Goal: Task Accomplishment & Management: Complete application form

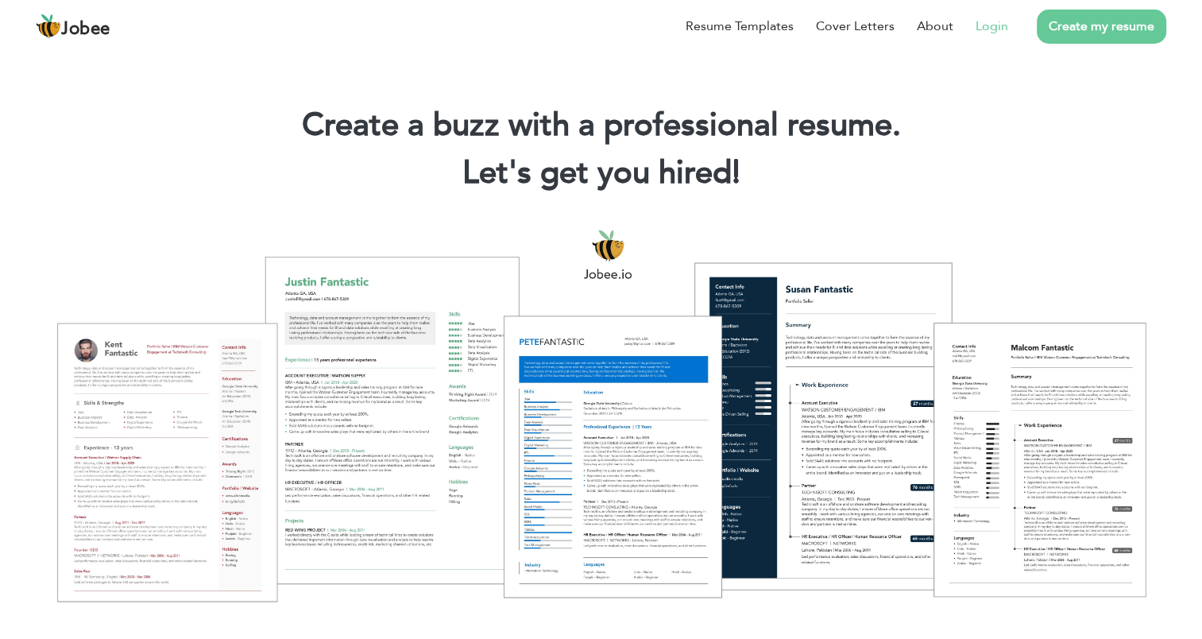
click at [1004, 29] on link "Login" at bounding box center [991, 26] width 33 height 19
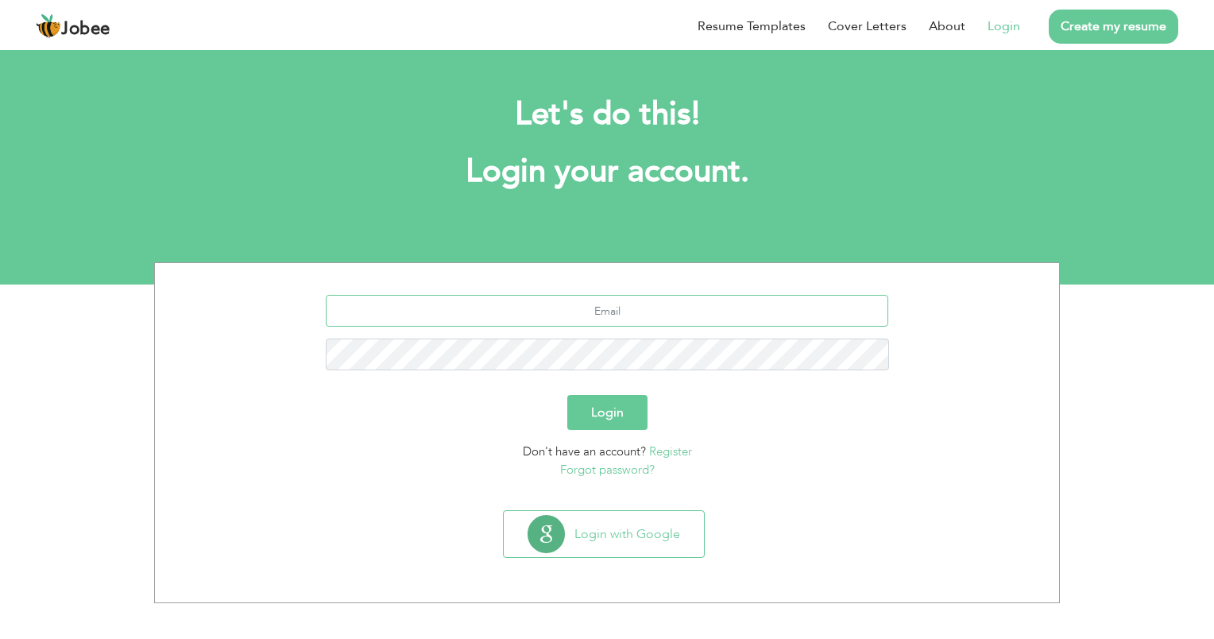
click at [638, 307] on input "text" at bounding box center [607, 311] width 563 height 32
type input "zakaulhassan7@gmail.com"
click at [567, 395] on button "Login" at bounding box center [607, 412] width 80 height 35
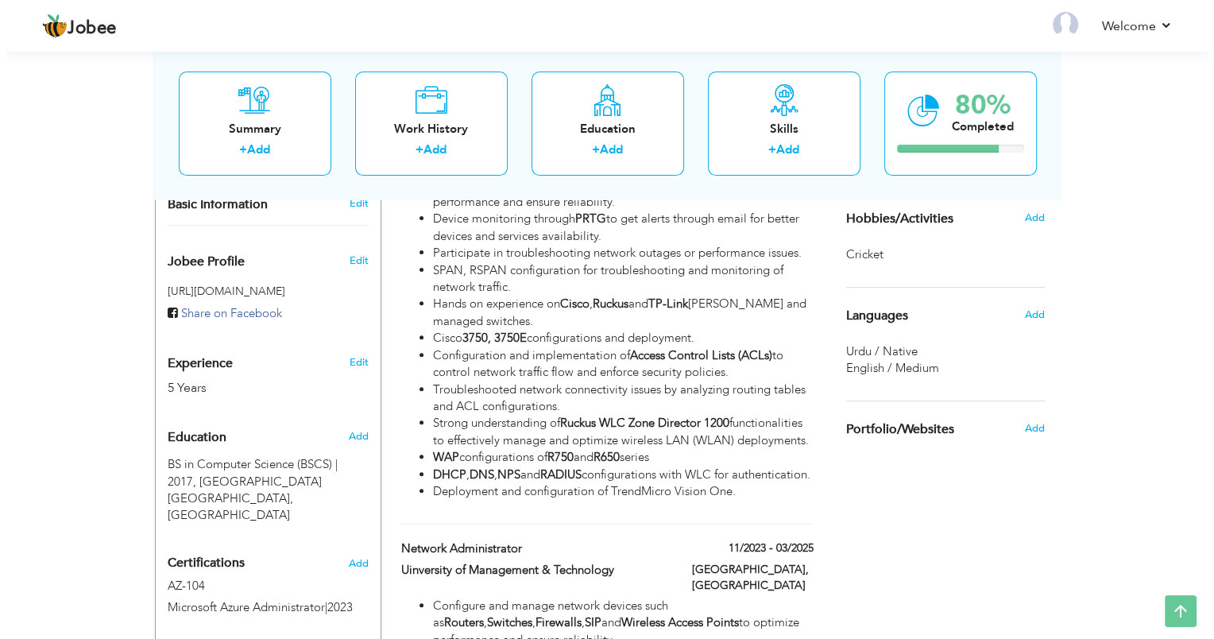
scroll to position [475, 0]
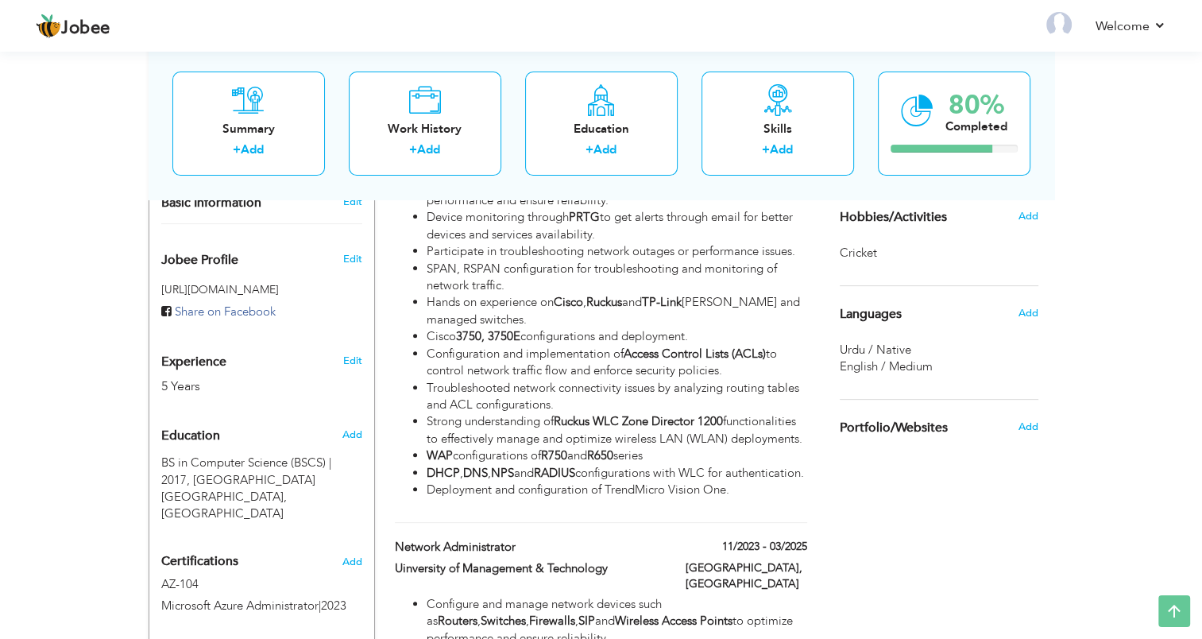
click at [638, 307] on li "Hands on experience on Cisco , Ruckus and TP-Link POE and managed switches." at bounding box center [616, 311] width 380 height 34
type input "Senior Network Engineer"
type input "Confiz"
type input "03/2025"
type input "Pakistan"
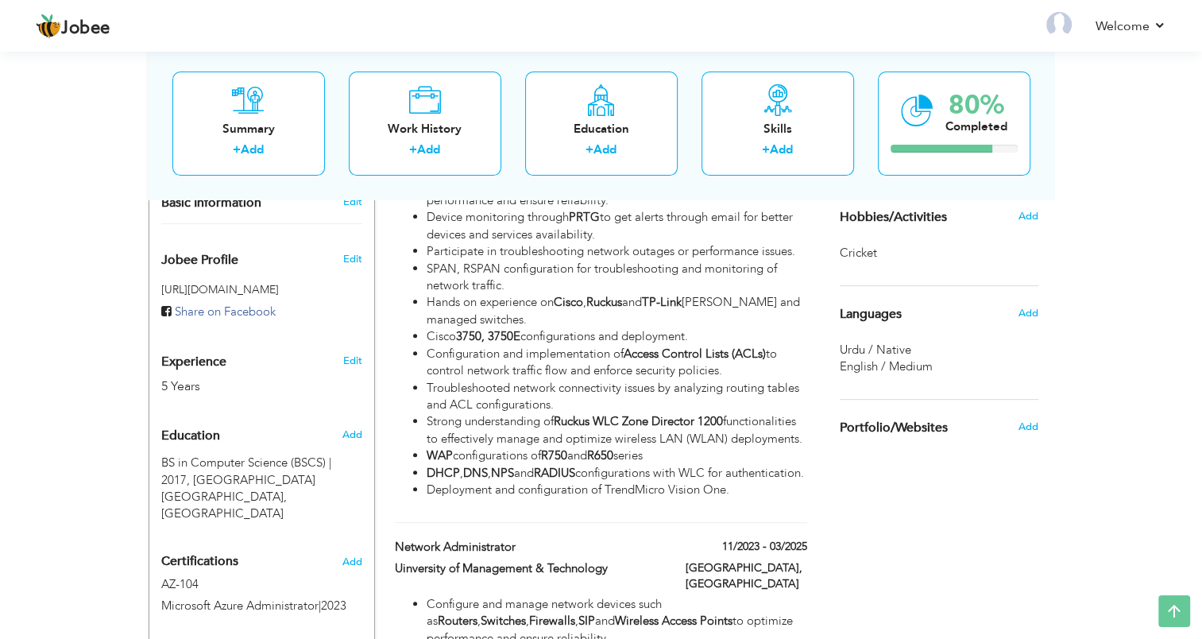
type input "Lahore"
checkbox input "true"
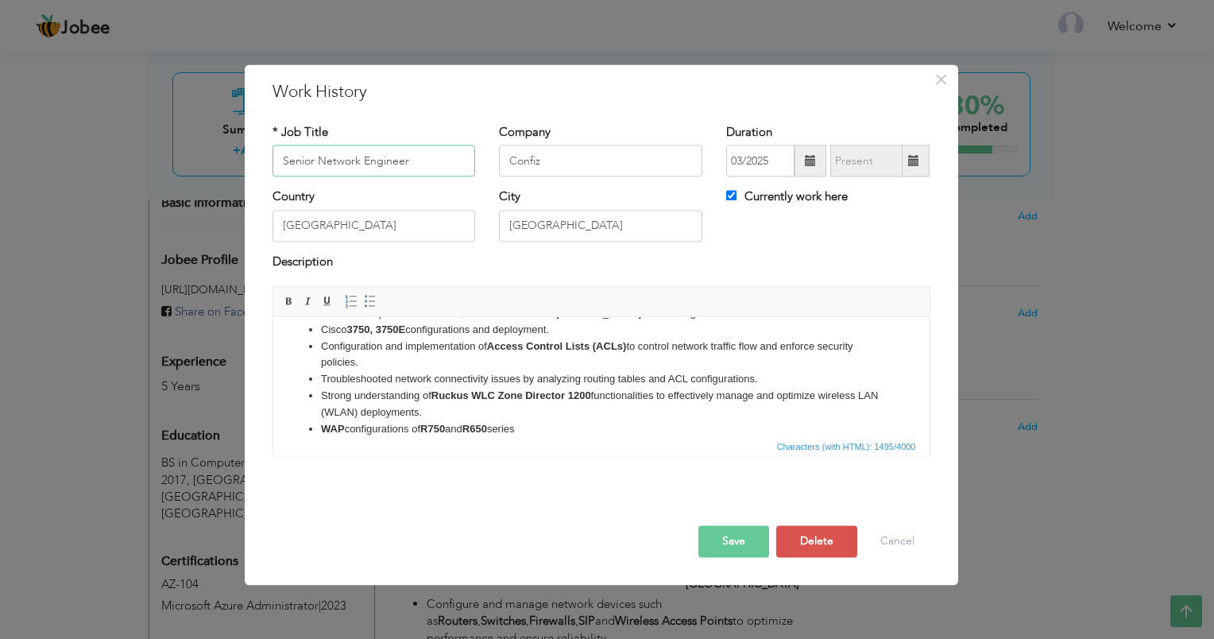
scroll to position [160, 0]
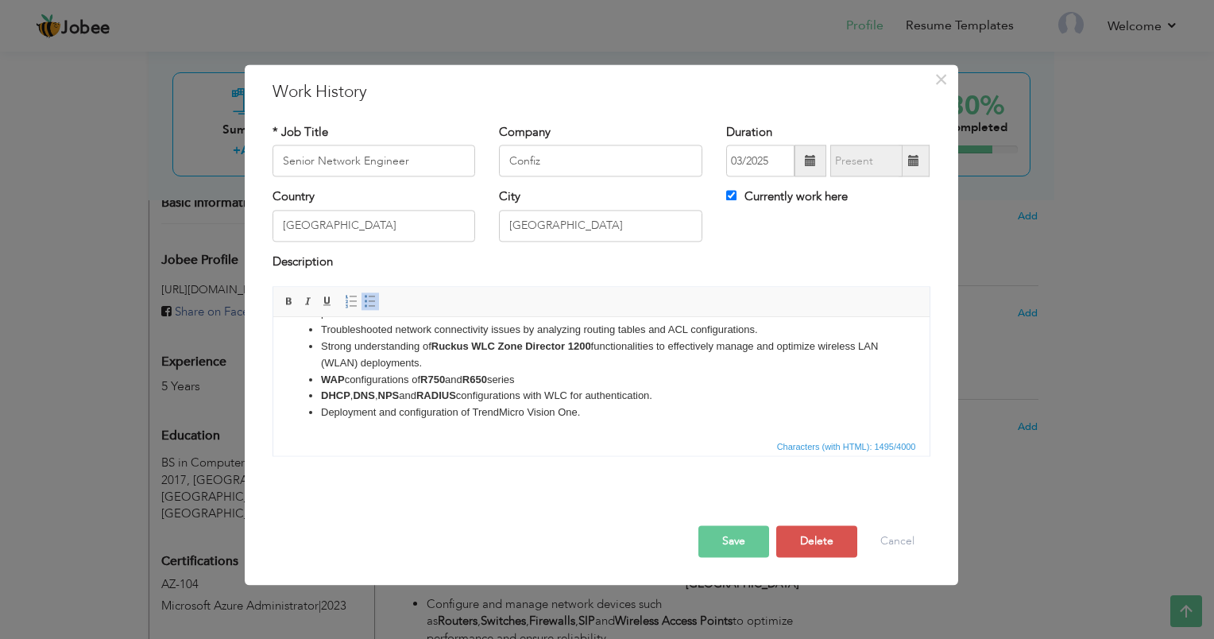
click at [627, 415] on li "Deployment and configuration of TrendMicro Vision One." at bounding box center [600, 412] width 561 height 17
click at [737, 531] on button "Save" at bounding box center [733, 542] width 71 height 32
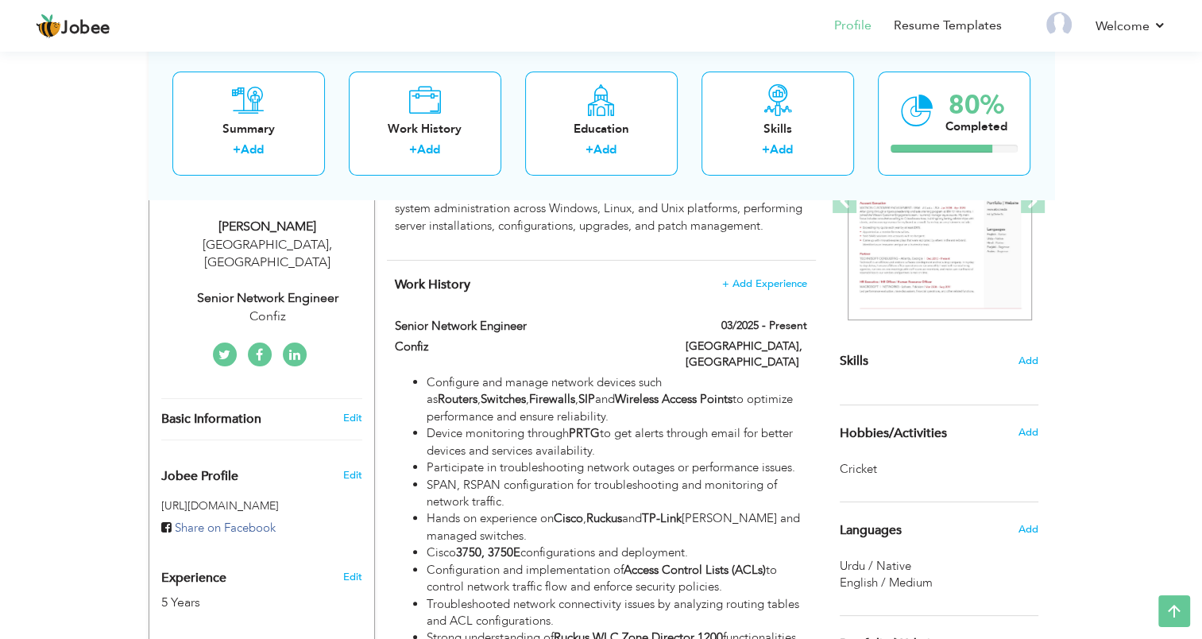
scroll to position [0, 0]
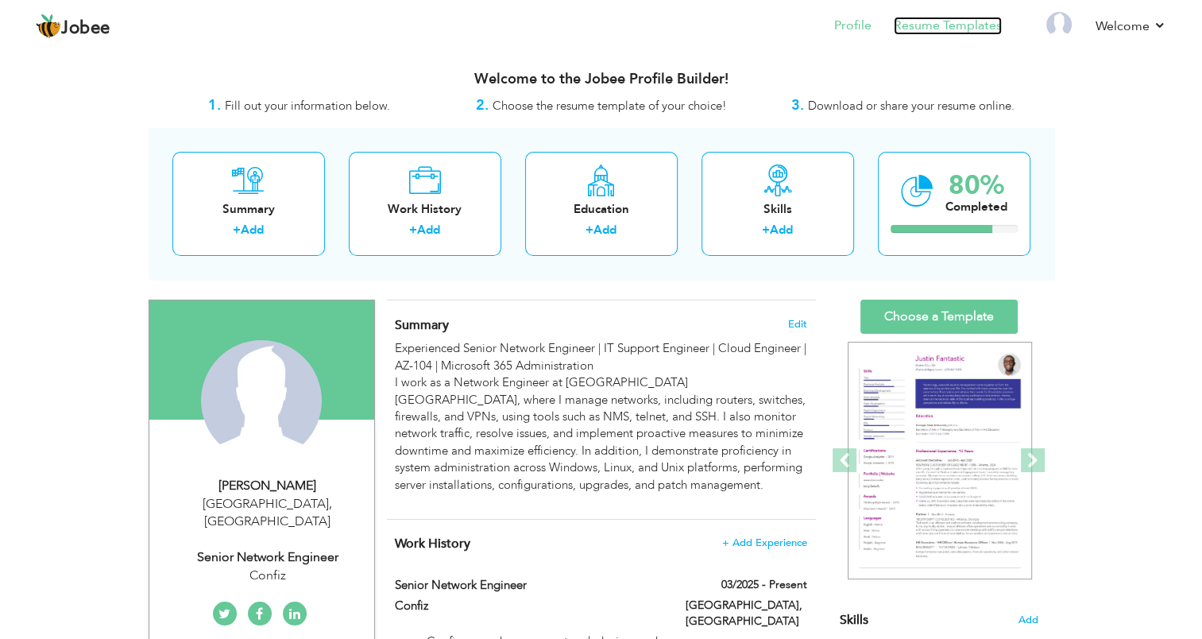
click at [934, 26] on link "Resume Templates" at bounding box center [947, 26] width 108 height 18
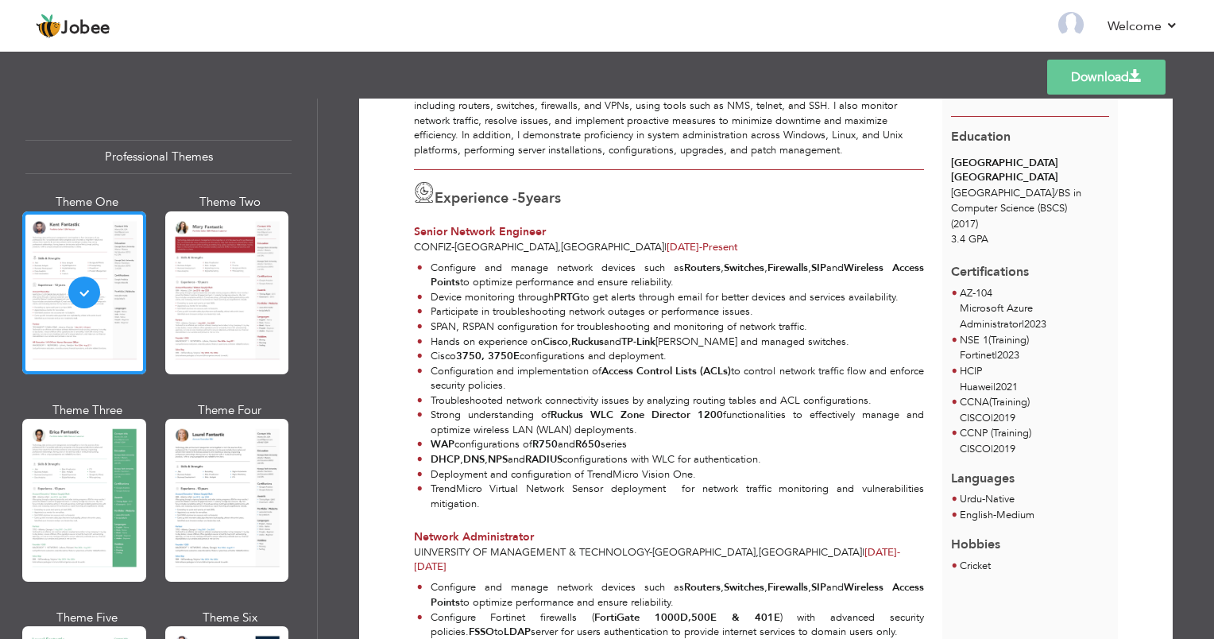
scroll to position [159, 0]
click at [851, 29] on link "Back to Profile" at bounding box center [841, 26] width 83 height 18
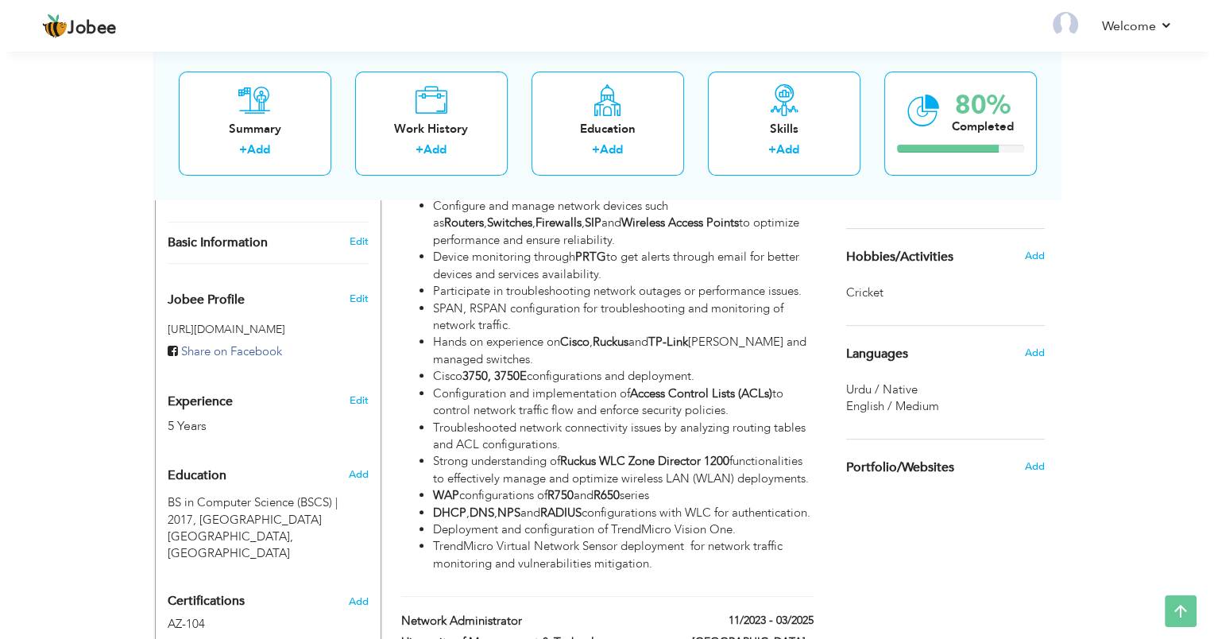
scroll to position [446, 0]
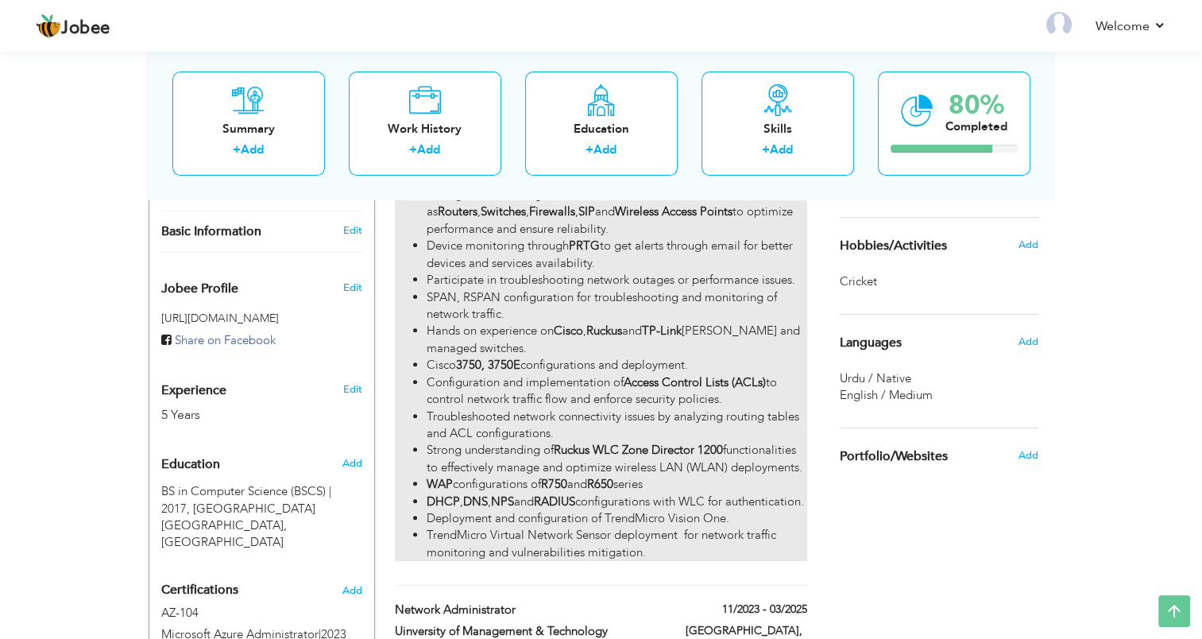
click at [653, 442] on strong "Ruckus WLC Zone Director 1200" at bounding box center [638, 450] width 169 height 16
type input "Senior Network Engineer"
type input "Confiz"
type input "03/2025"
type input "[GEOGRAPHIC_DATA]"
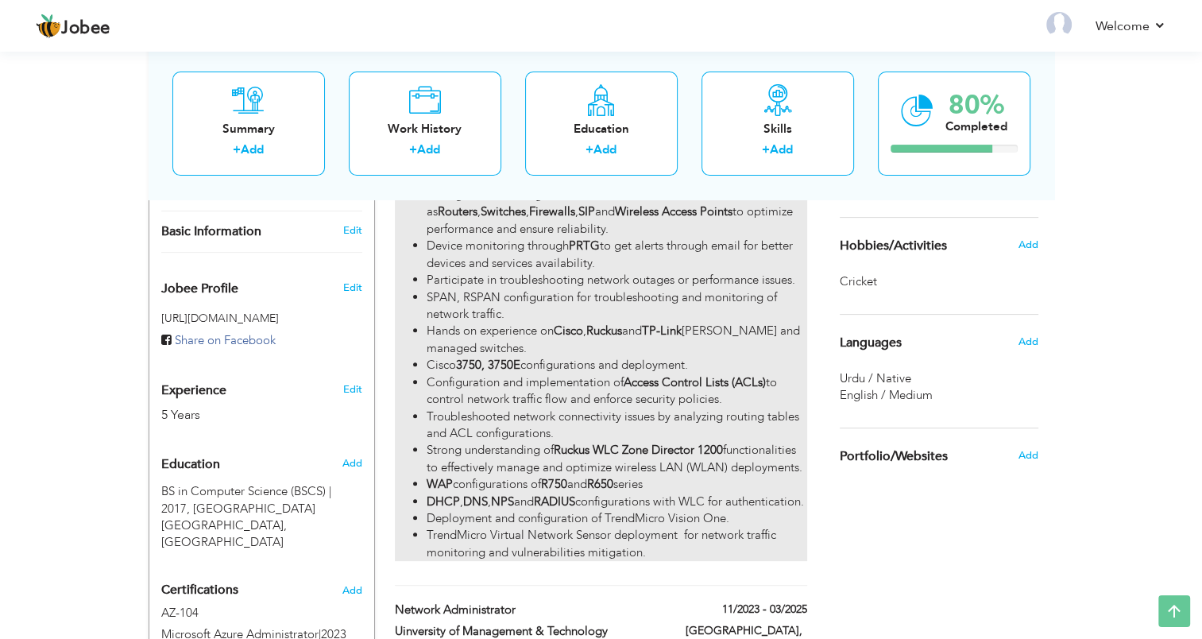
type input "[GEOGRAPHIC_DATA]"
checkbox input "true"
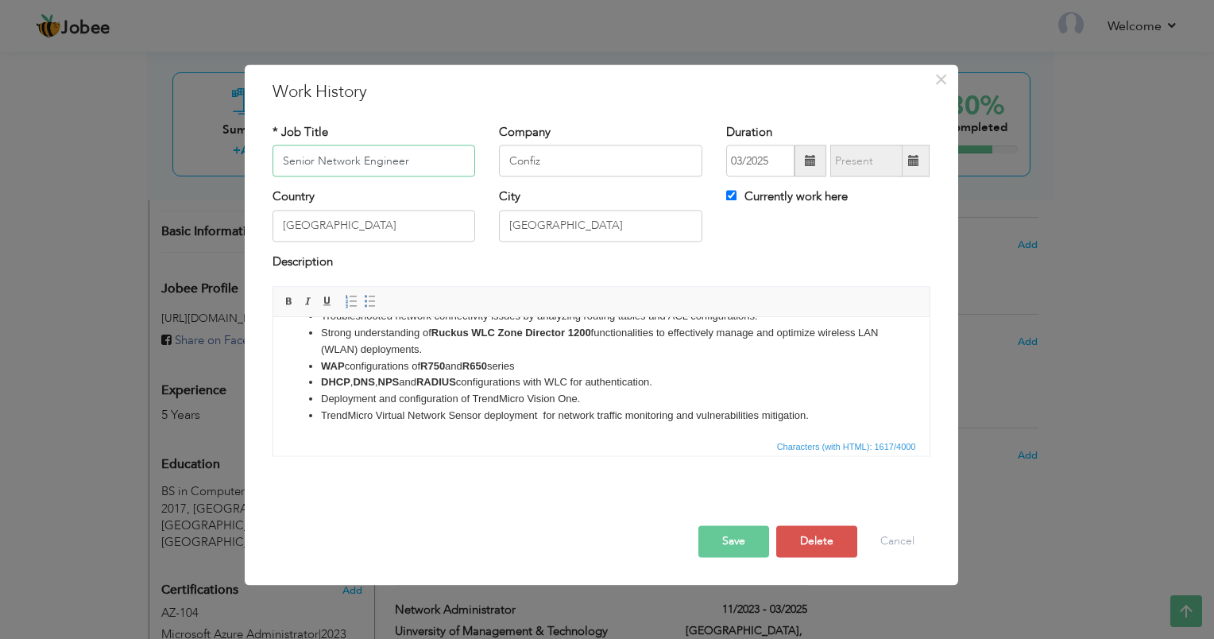
scroll to position [176, 0]
click at [816, 412] on li "TrendMicro Virtual Network Sensor deployment for network traffic monitoring and…" at bounding box center [600, 412] width 561 height 17
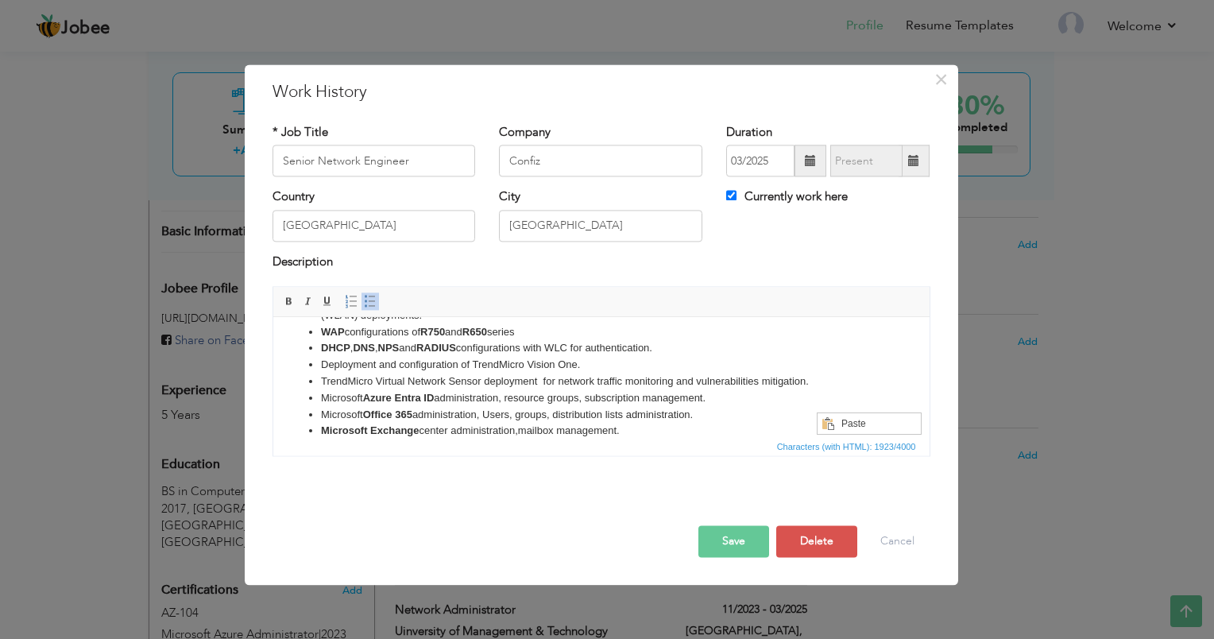
scroll to position [0, 0]
click at [638, 399] on li "Microsoft Azure Entra ID administration, resource groups, subscription manageme…" at bounding box center [600, 398] width 561 height 17
click at [739, 531] on button "Save" at bounding box center [733, 542] width 71 height 32
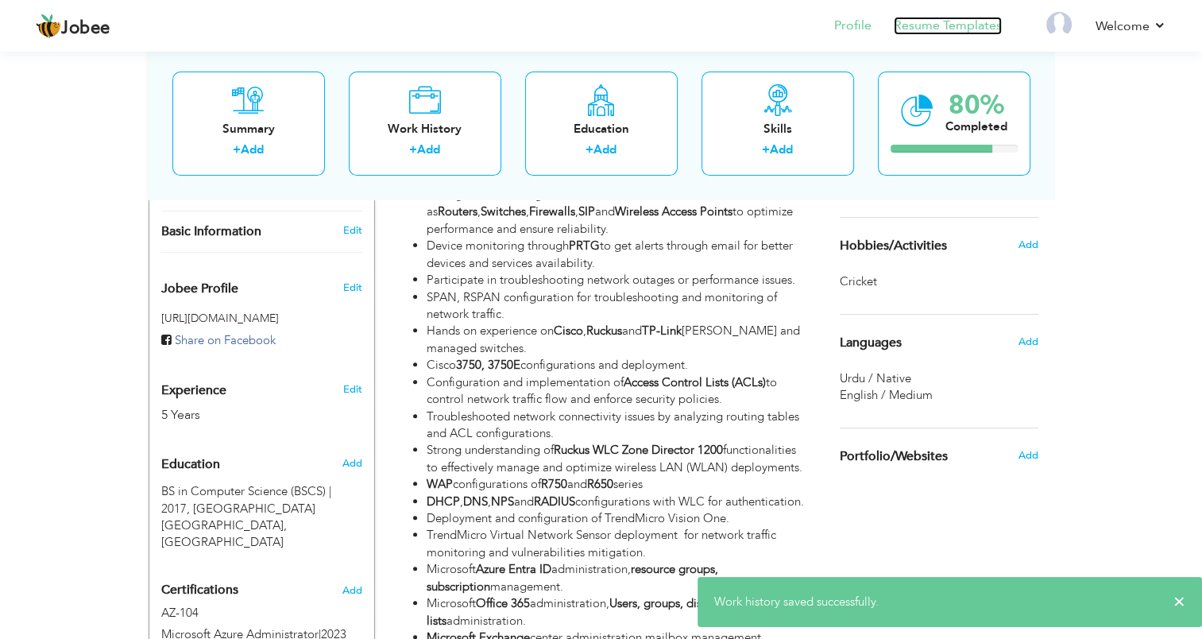
click at [958, 25] on link "Resume Templates" at bounding box center [947, 26] width 108 height 18
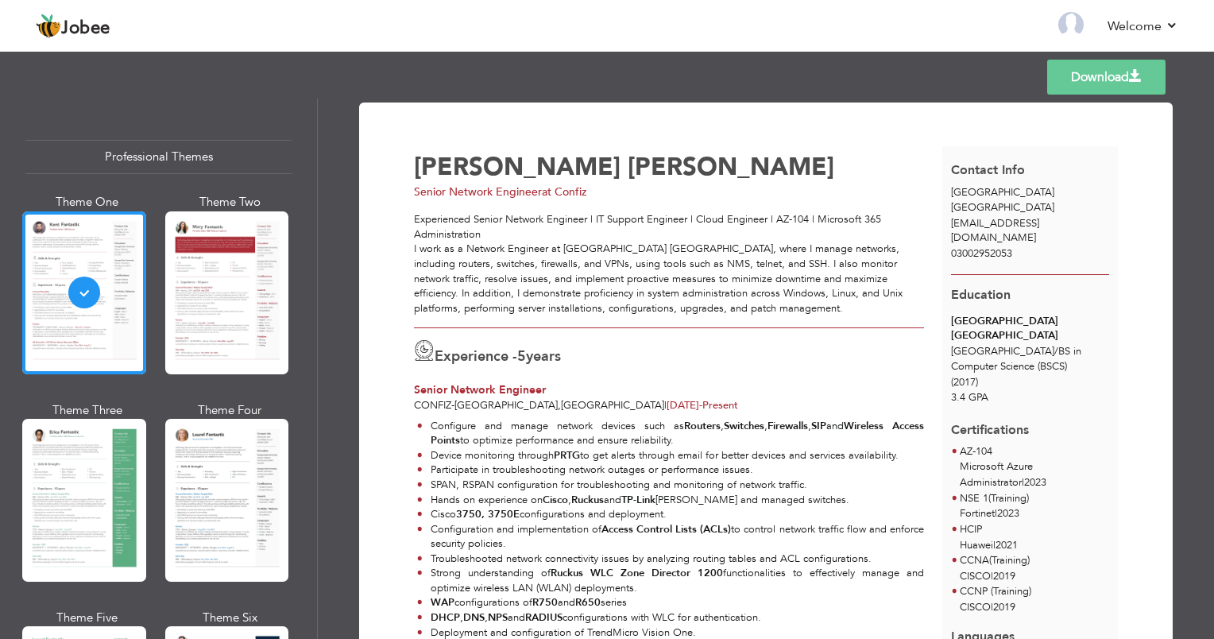
click at [1118, 84] on link "Download" at bounding box center [1106, 77] width 118 height 35
